Goal: Task Accomplishment & Management: Manage account settings

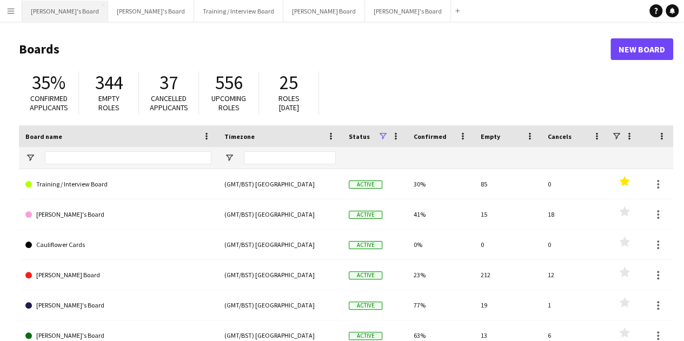
drag, startPoint x: 57, startPoint y: 10, endPoint x: 64, endPoint y: 15, distance: 8.1
click at [56, 10] on button "[PERSON_NAME]'s Board Close" at bounding box center [65, 11] width 86 height 21
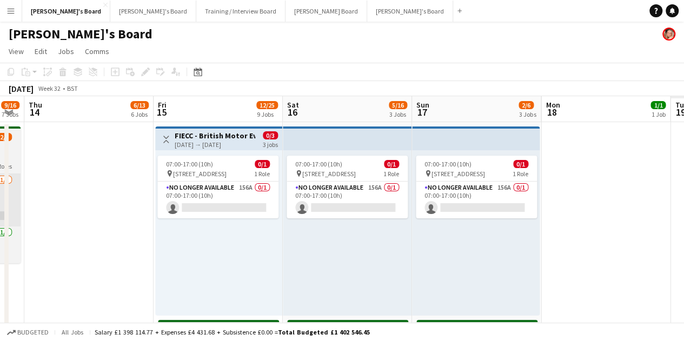
drag, startPoint x: 422, startPoint y: 252, endPoint x: 59, endPoint y: 166, distance: 372.2
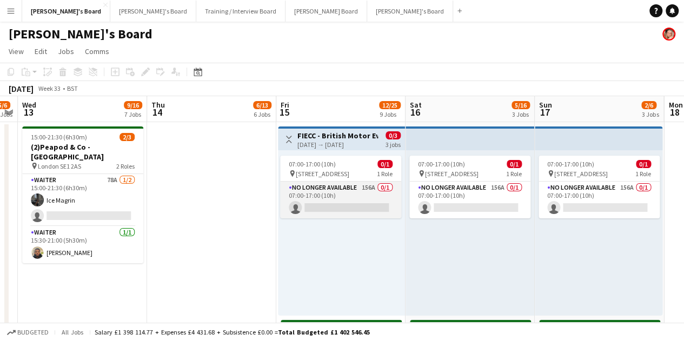
click at [313, 190] on app-card-role "No Longer Available 156A 0/1 07:00-17:00 (10h) single-neutral-actions" at bounding box center [340, 200] width 121 height 37
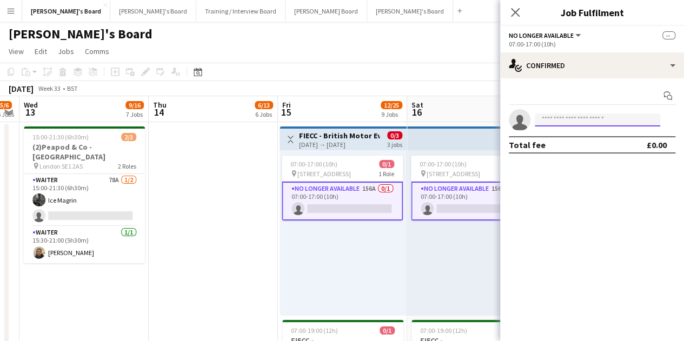
drag, startPoint x: 573, startPoint y: 122, endPoint x: 596, endPoint y: 96, distance: 34.8
click at [573, 124] on input at bounding box center [597, 120] width 125 height 13
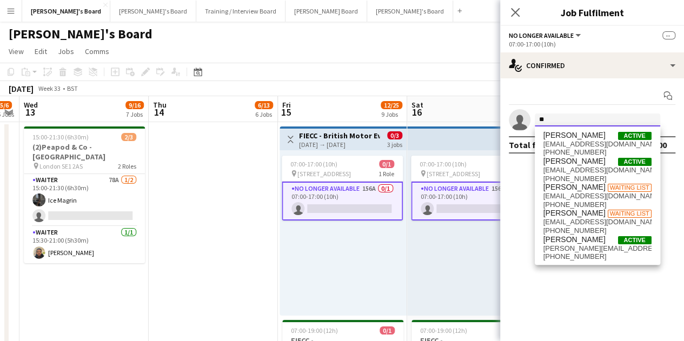
type input "*"
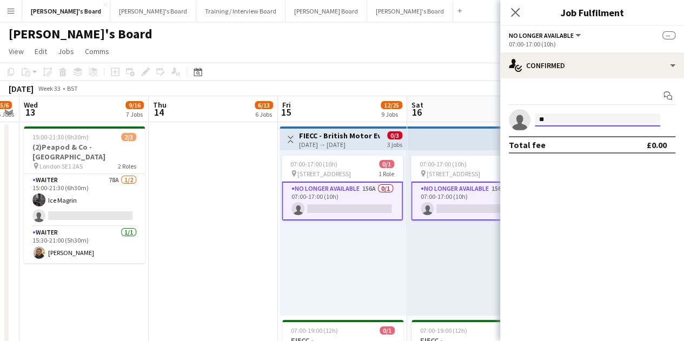
type input "*"
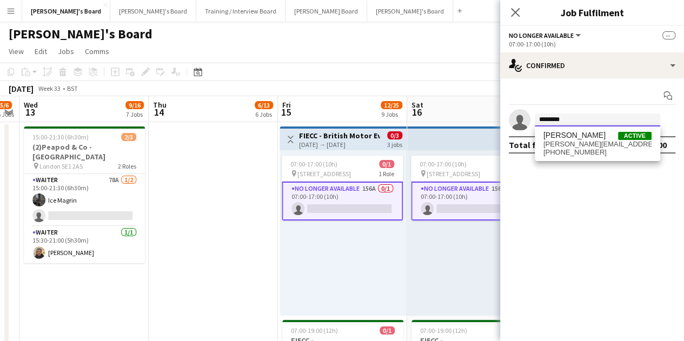
type input "********"
click at [591, 142] on span "[PERSON_NAME][EMAIL_ADDRESS][PERSON_NAME][DOMAIN_NAME]" at bounding box center [597, 144] width 108 height 9
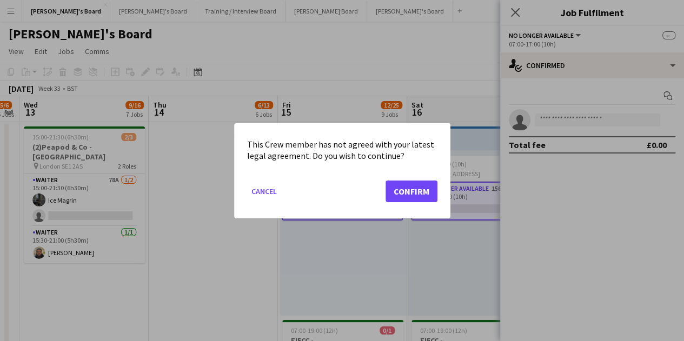
drag, startPoint x: 410, startPoint y: 203, endPoint x: 415, endPoint y: 195, distance: 9.0
click at [412, 199] on mat-dialog-actions "Cancel Confirm" at bounding box center [342, 195] width 190 height 46
click at [416, 194] on button "Confirm" at bounding box center [411, 191] width 52 height 22
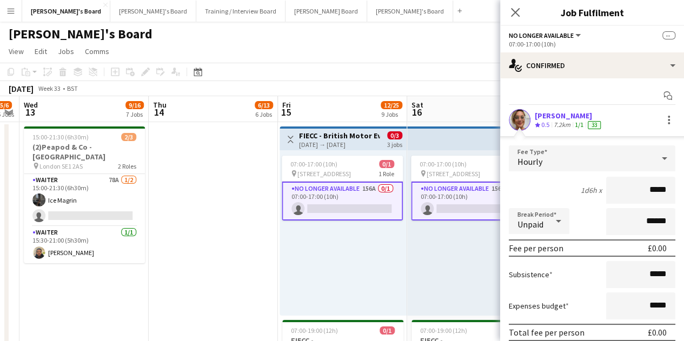
click at [471, 302] on div "07:00-17:00 (10h) 0/1 pin FIECC, Farnborough GU14 6FD 1 Role No Longer Availabl…" at bounding box center [471, 232] width 129 height 165
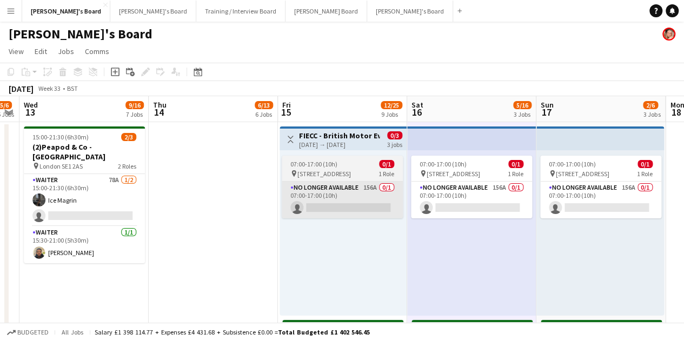
click at [371, 205] on app-card-role "No Longer Available 156A 0/1 07:00-17:00 (10h) single-neutral-actions" at bounding box center [342, 200] width 121 height 37
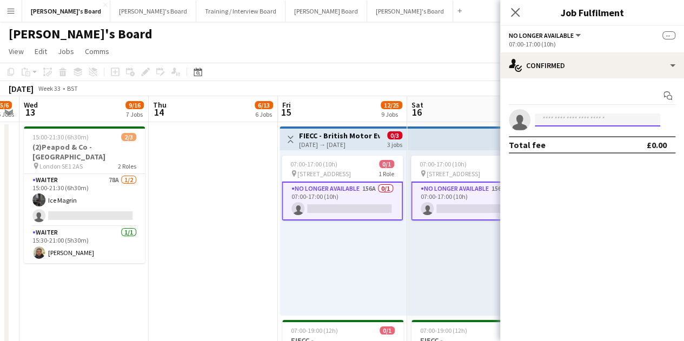
click at [610, 119] on input at bounding box center [597, 120] width 125 height 13
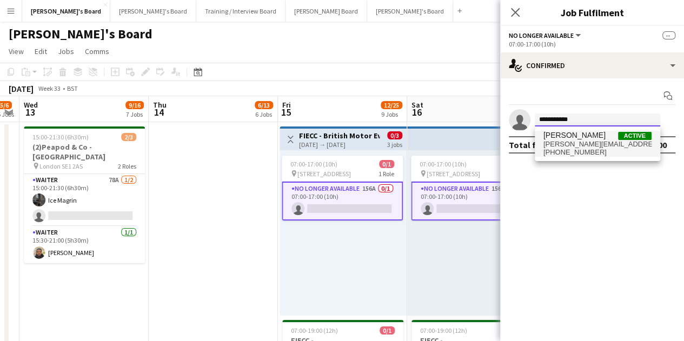
type input "**********"
click at [597, 140] on span "[PERSON_NAME][EMAIL_ADDRESS][PERSON_NAME][DOMAIN_NAME]" at bounding box center [597, 144] width 108 height 9
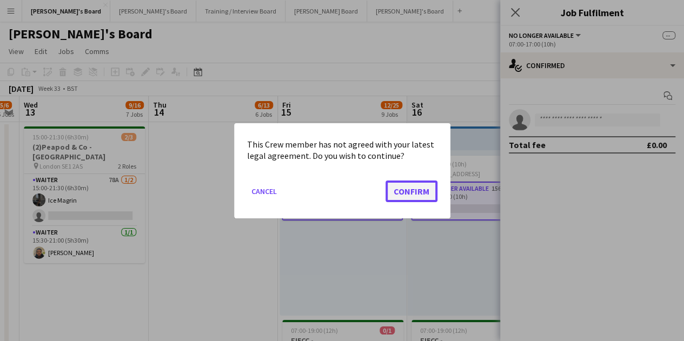
click at [411, 190] on button "Confirm" at bounding box center [411, 191] width 52 height 22
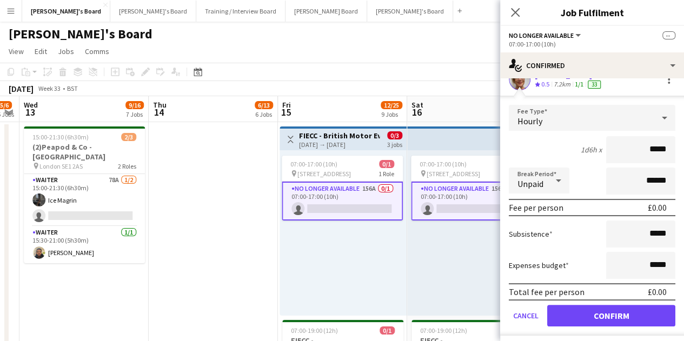
scroll to position [66, 0]
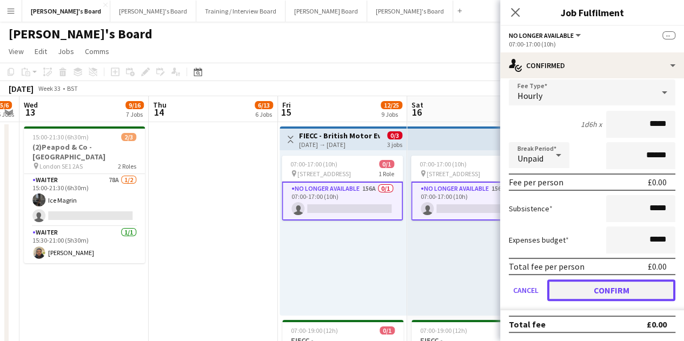
click at [608, 290] on button "Confirm" at bounding box center [611, 290] width 128 height 22
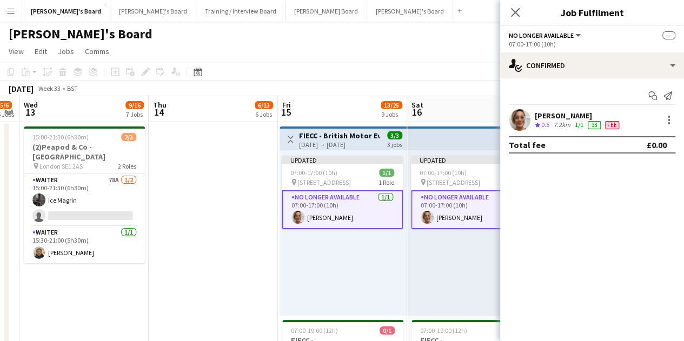
scroll to position [0, 0]
click at [411, 290] on div "Updated 07:00-17:00 (10h) 1/1 pin FIECC, Farnborough GU14 6FD 1 Role No Longer …" at bounding box center [471, 232] width 129 height 165
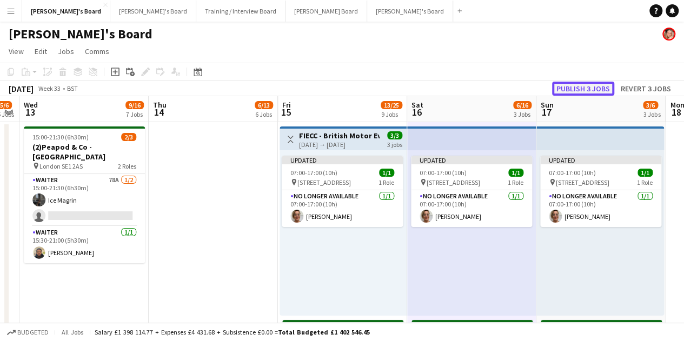
click at [585, 91] on button "Publish 3 jobs" at bounding box center [583, 89] width 62 height 14
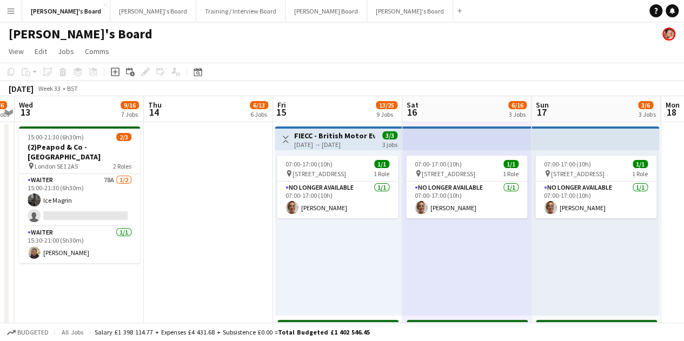
drag, startPoint x: 386, startPoint y: 311, endPoint x: 116, endPoint y: 249, distance: 277.4
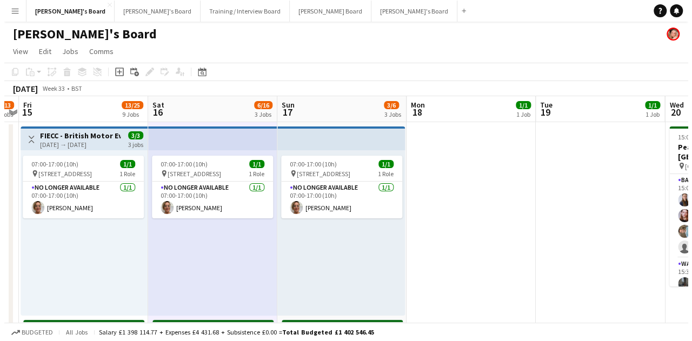
scroll to position [0, 390]
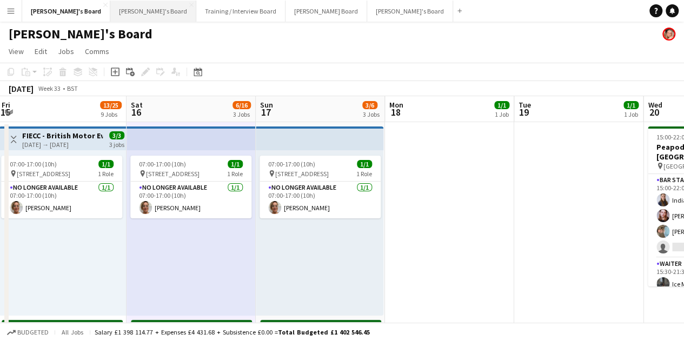
click at [126, 10] on button "[PERSON_NAME]'s Board Close" at bounding box center [153, 11] width 86 height 21
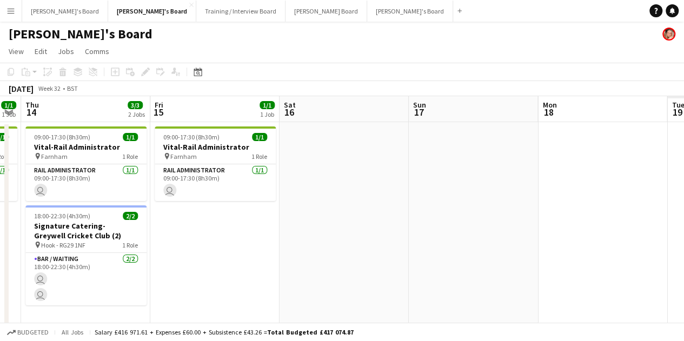
drag, startPoint x: 466, startPoint y: 250, endPoint x: 116, endPoint y: 119, distance: 374.4
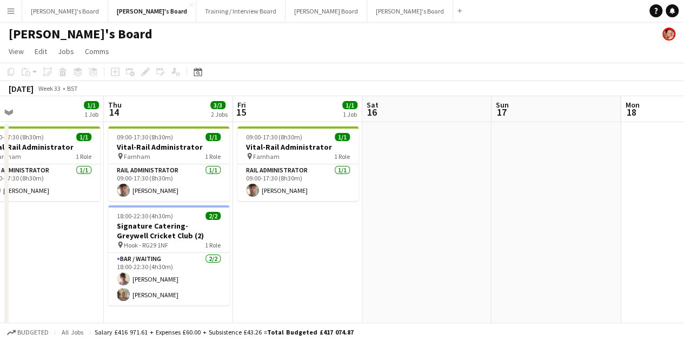
drag, startPoint x: 351, startPoint y: 149, endPoint x: 47, endPoint y: 85, distance: 310.4
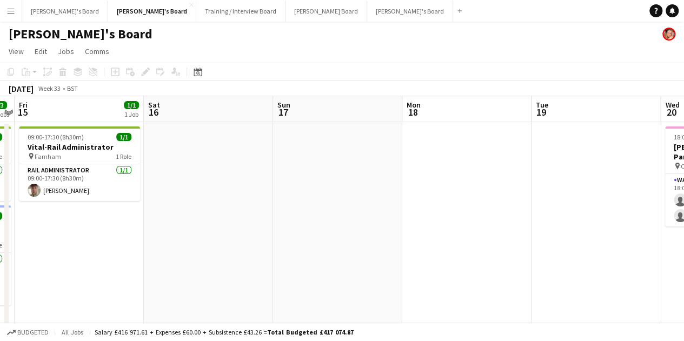
drag, startPoint x: 429, startPoint y: 183, endPoint x: 157, endPoint y: 141, distance: 275.1
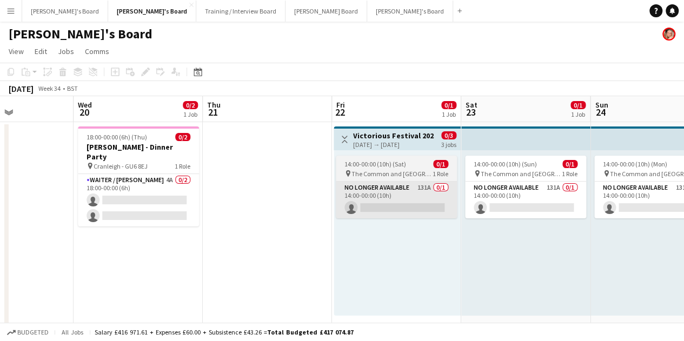
drag, startPoint x: 547, startPoint y: 249, endPoint x: 210, endPoint y: 194, distance: 341.2
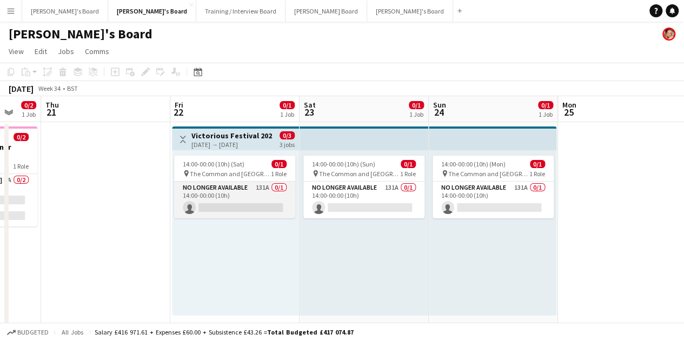
click at [244, 211] on app-card-role "No Longer Available 131A 0/1 14:00-00:00 (10h) single-neutral-actions" at bounding box center [234, 200] width 121 height 37
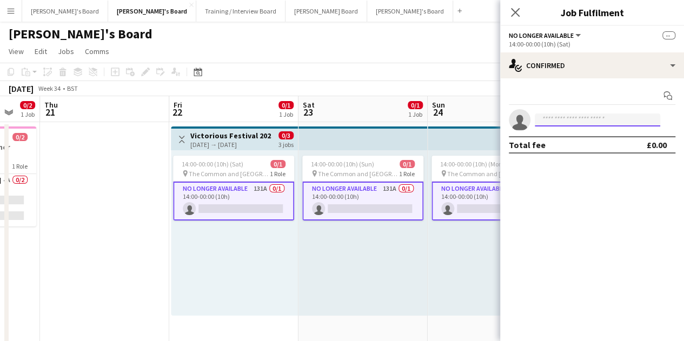
click at [584, 115] on input at bounding box center [597, 120] width 125 height 13
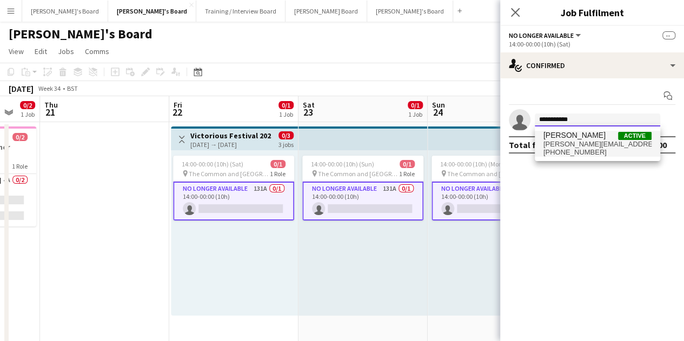
type input "**********"
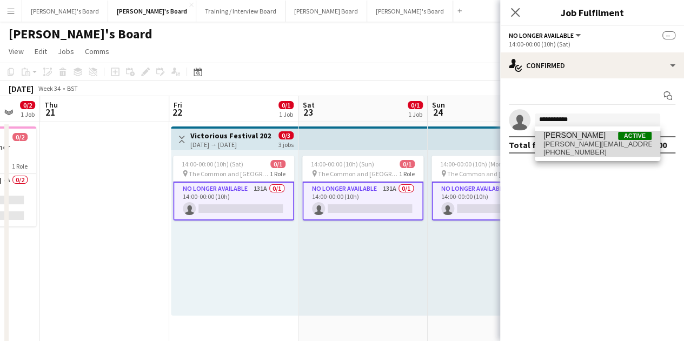
click at [587, 134] on span "[PERSON_NAME]" at bounding box center [574, 135] width 62 height 9
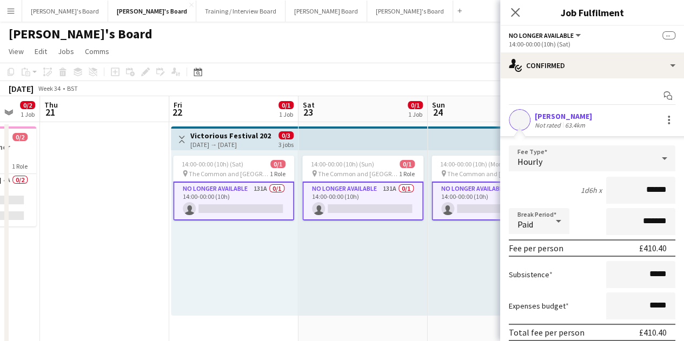
scroll to position [66, 0]
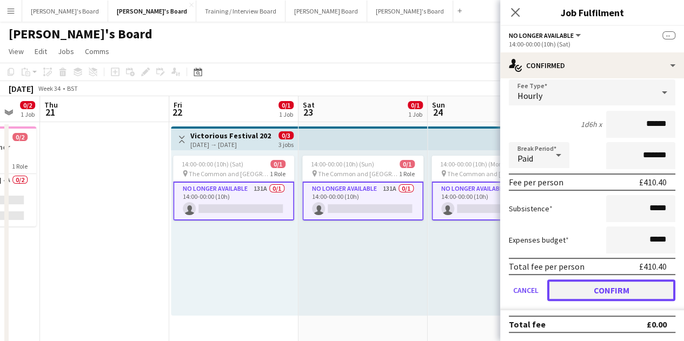
click at [623, 287] on button "Confirm" at bounding box center [611, 290] width 128 height 22
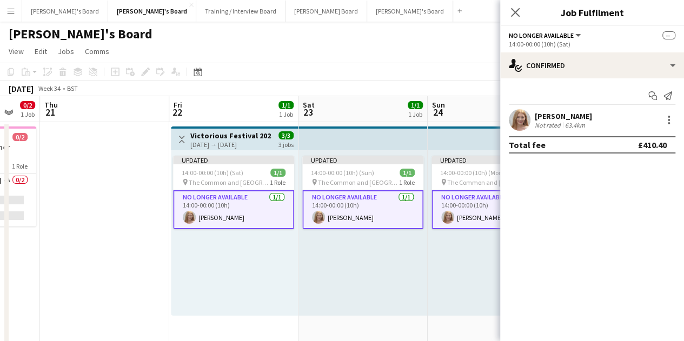
scroll to position [0, 0]
click at [374, 277] on div "Updated 14:00-00:00 (10h) (Sun) 1/1 pin The [GEOGRAPHIC_DATA], [GEOGRAPHIC_DATA…" at bounding box center [362, 232] width 129 height 165
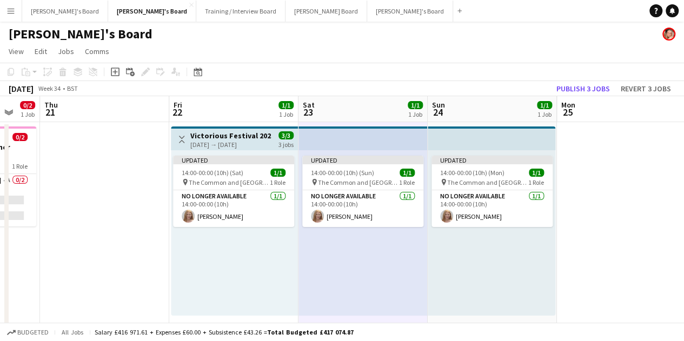
scroll to position [0, 349]
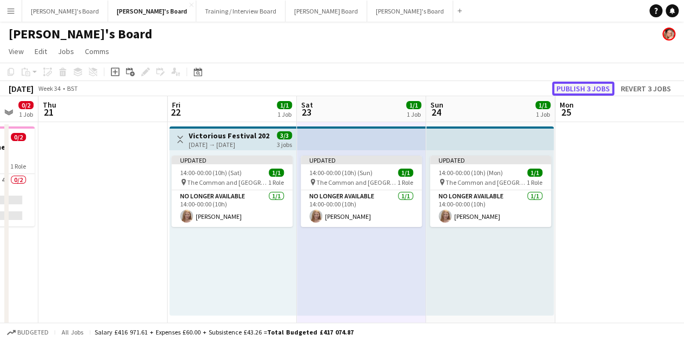
click at [594, 89] on button "Publish 3 jobs" at bounding box center [583, 89] width 62 height 14
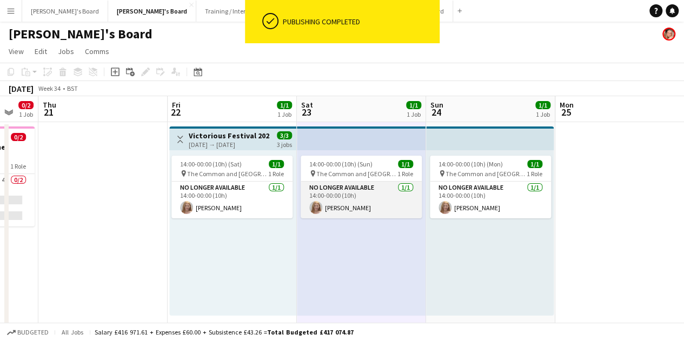
click at [357, 183] on app-card-role "No Longer Available [DATE] 14:00-00:00 (10h) [PERSON_NAME]" at bounding box center [361, 200] width 121 height 37
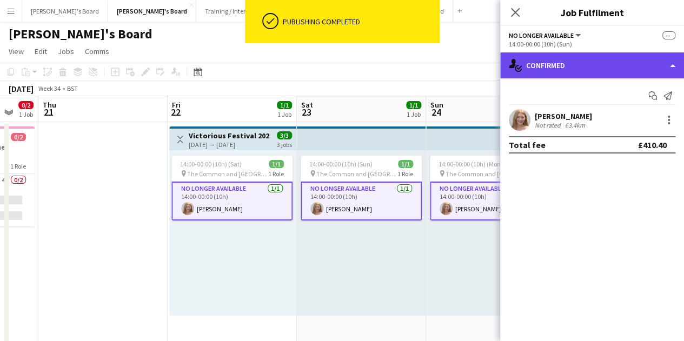
click at [597, 69] on div "single-neutral-actions-check-2 Confirmed" at bounding box center [592, 65] width 184 height 26
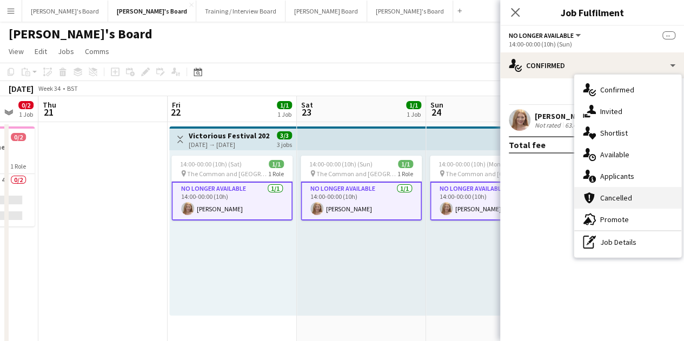
click at [621, 194] on div "cancellation Cancelled" at bounding box center [627, 198] width 107 height 22
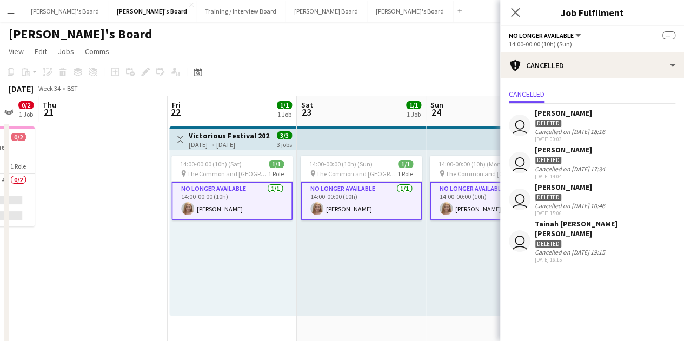
click at [620, 194] on mat-expansion-panel "Cancellations Cancellations Cancelled user [PERSON_NAME] Cancelled on [DATE] 18…" at bounding box center [592, 209] width 184 height 263
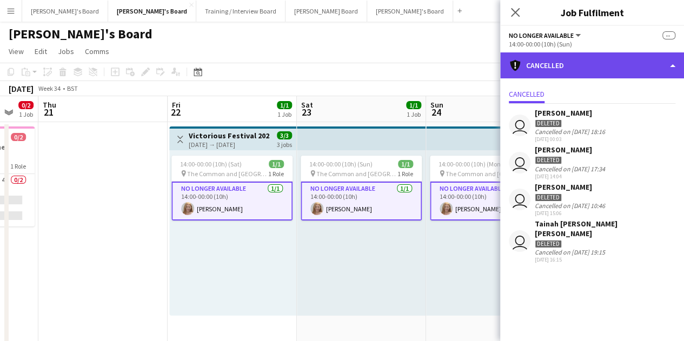
click at [613, 60] on div "cancellation Cancelled" at bounding box center [592, 65] width 184 height 26
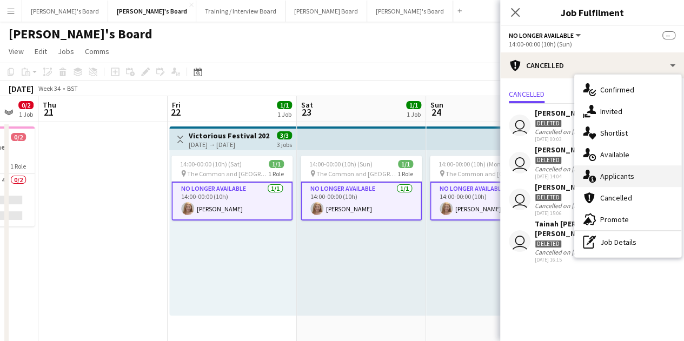
click at [634, 169] on div "single-neutral-actions-information Applicants" at bounding box center [627, 176] width 107 height 22
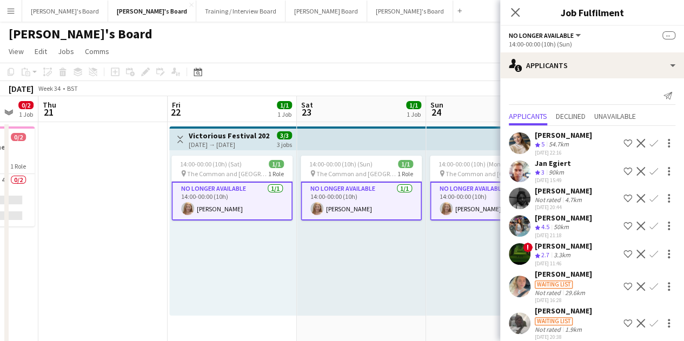
click at [395, 281] on div "14:00-00:00 (10h) (Sun) 1/1 pin The [GEOGRAPHIC_DATA], [GEOGRAPHIC_DATA], [GEOG…" at bounding box center [361, 232] width 129 height 165
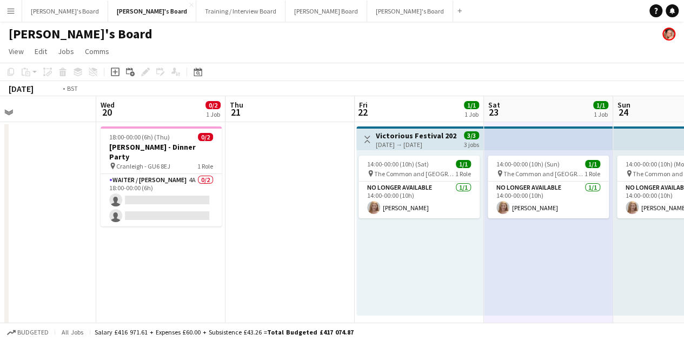
drag, startPoint x: 118, startPoint y: 228, endPoint x: 480, endPoint y: 298, distance: 368.5
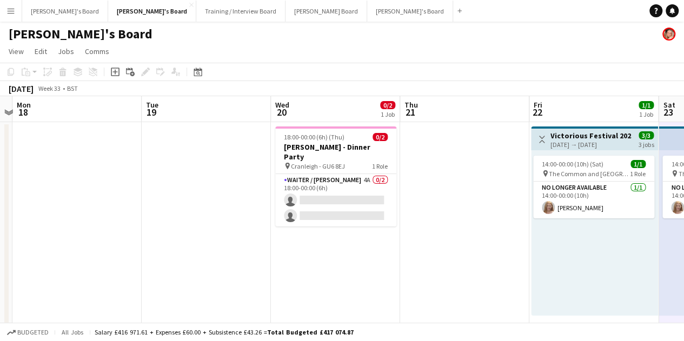
drag, startPoint x: 305, startPoint y: 314, endPoint x: 548, endPoint y: 366, distance: 247.8
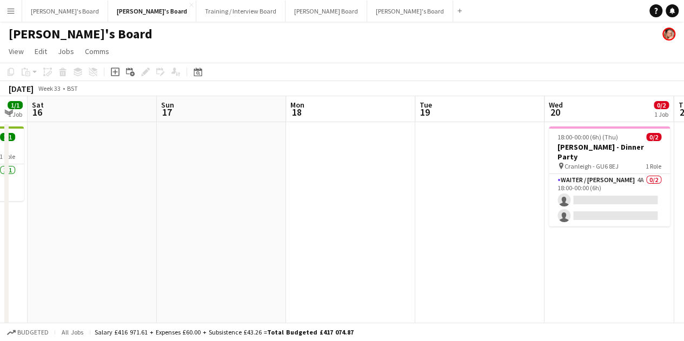
drag, startPoint x: 533, startPoint y: 270, endPoint x: 551, endPoint y: 270, distance: 18.4
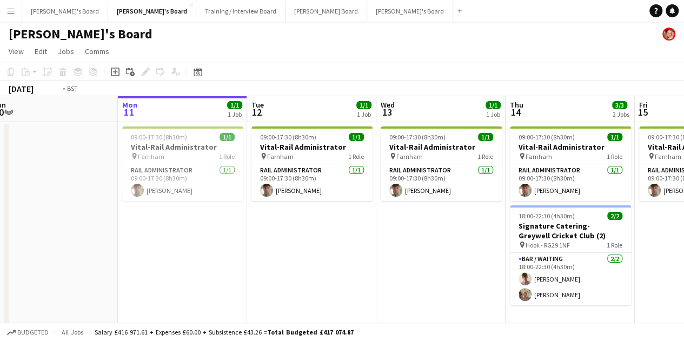
drag, startPoint x: 466, startPoint y: 263, endPoint x: 691, endPoint y: 258, distance: 225.5
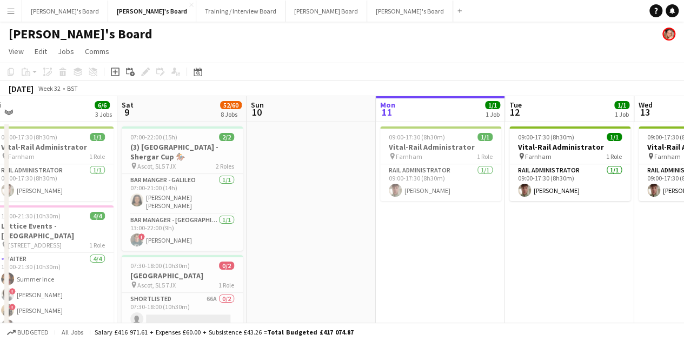
drag, startPoint x: 366, startPoint y: 244, endPoint x: 583, endPoint y: 283, distance: 220.2
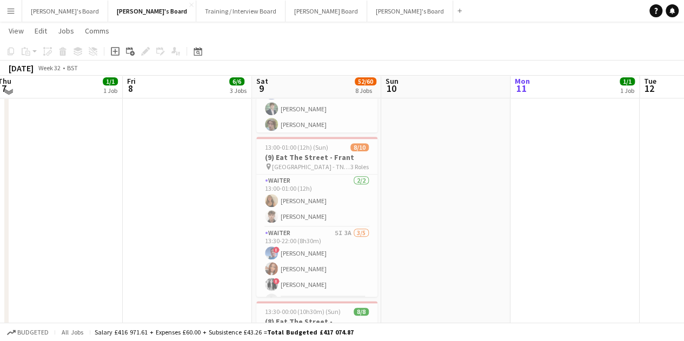
scroll to position [378, 0]
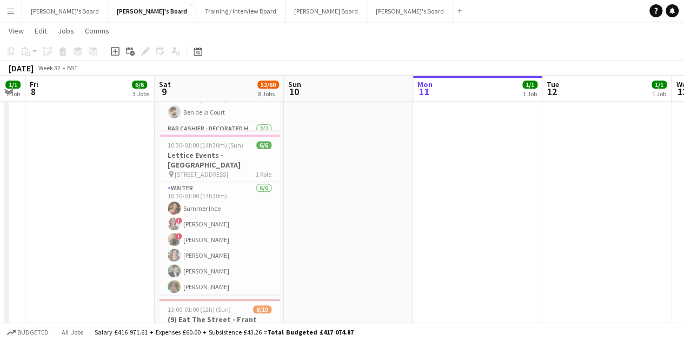
drag, startPoint x: 445, startPoint y: 271, endPoint x: 262, endPoint y: 235, distance: 186.8
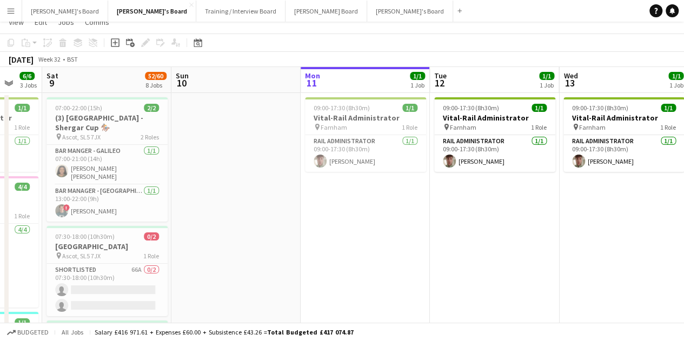
scroll to position [0, 0]
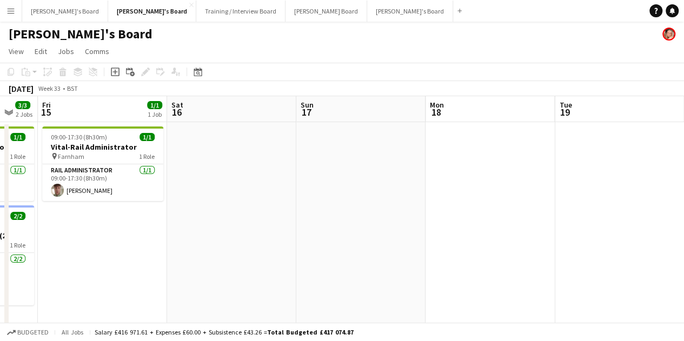
drag, startPoint x: 597, startPoint y: 279, endPoint x: 0, endPoint y: 99, distance: 623.8
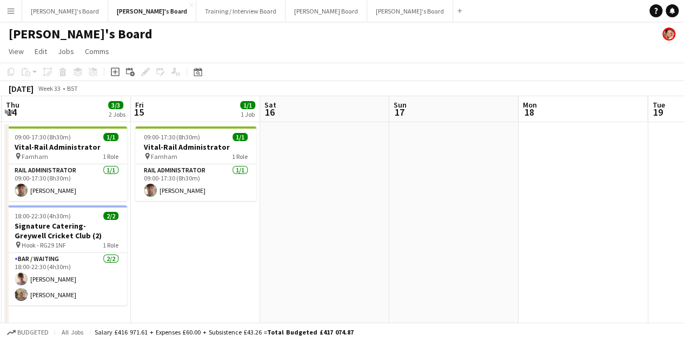
drag, startPoint x: 470, startPoint y: 181, endPoint x: 22, endPoint y: 97, distance: 456.4
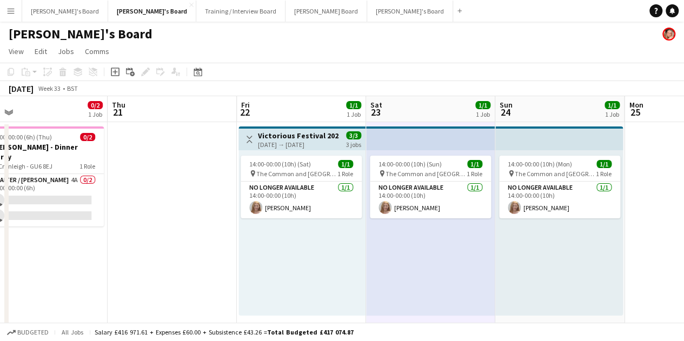
drag, startPoint x: 494, startPoint y: 192, endPoint x: 176, endPoint y: 142, distance: 322.2
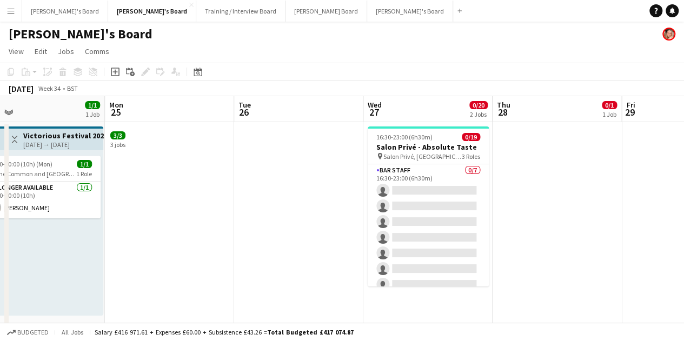
drag, startPoint x: 612, startPoint y: 256, endPoint x: 118, endPoint y: 171, distance: 500.7
